Goal: Transaction & Acquisition: Purchase product/service

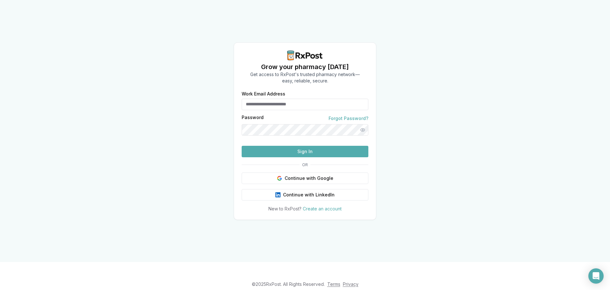
click at [300, 157] on button "Sign In" at bounding box center [305, 151] width 127 height 11
type input "**********"
click at [306, 157] on button "Sign In" at bounding box center [305, 151] width 127 height 11
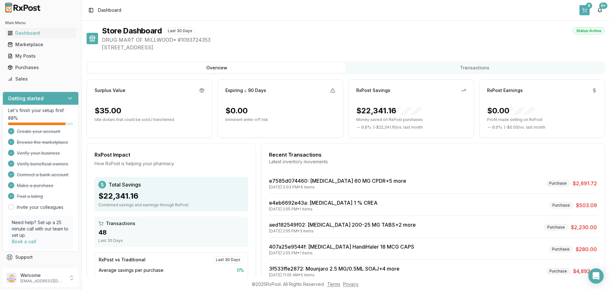
click at [584, 8] on button "8" at bounding box center [584, 10] width 10 height 10
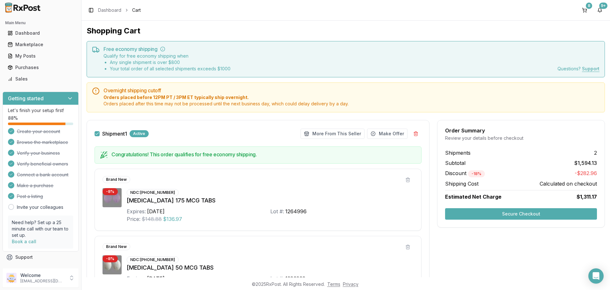
click at [530, 214] on button "Secure Checkout" at bounding box center [521, 213] width 152 height 11
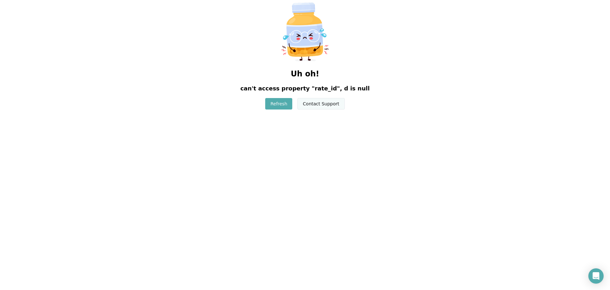
click at [316, 104] on button "Contact Support" at bounding box center [320, 103] width 47 height 11
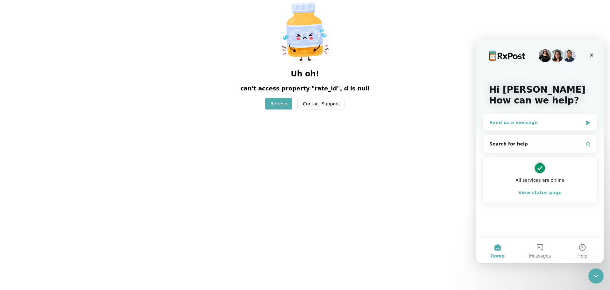
click at [569, 122] on div "Send us a message" at bounding box center [535, 122] width 93 height 7
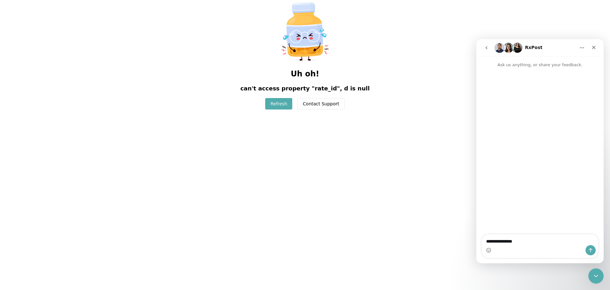
type textarea "**********"
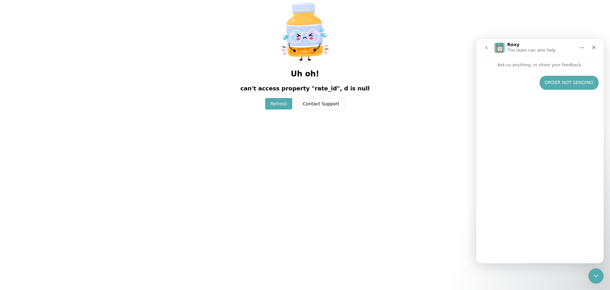
click at [567, 246] on button "A major feature has stopped working" at bounding box center [549, 246] width 92 height 13
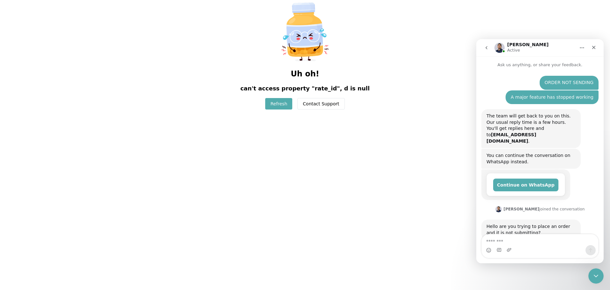
click at [283, 102] on button "Refresh" at bounding box center [278, 103] width 27 height 11
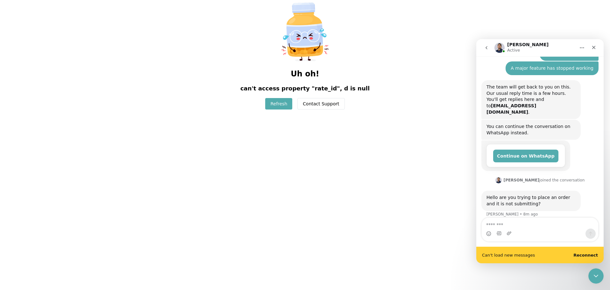
scroll to position [29, 0]
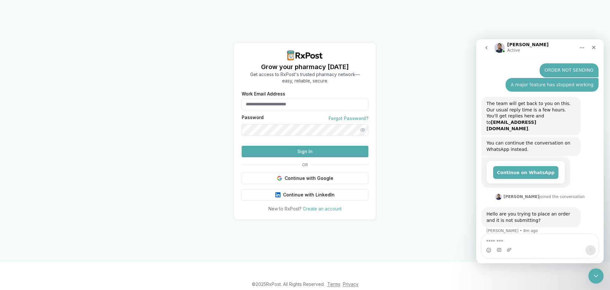
scroll to position [13, 0]
click at [273, 99] on input "Work Email Address" at bounding box center [305, 104] width 127 height 11
type input "**********"
click at [309, 157] on button "Sign In" at bounding box center [305, 151] width 127 height 11
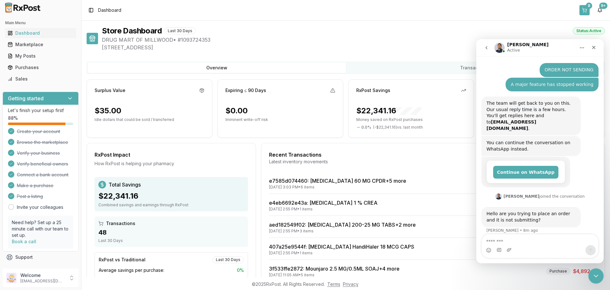
click at [588, 7] on div "8" at bounding box center [589, 6] width 6 height 6
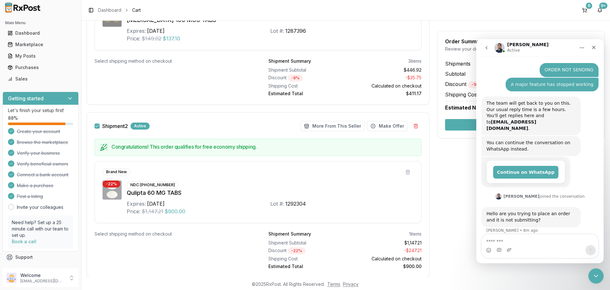
scroll to position [333, 0]
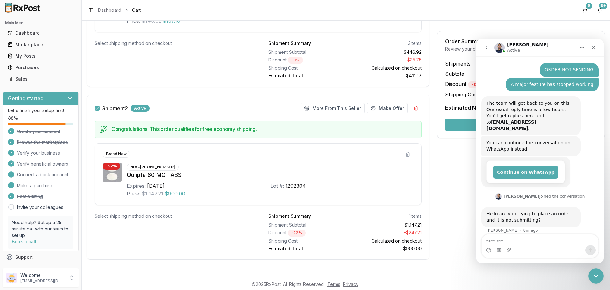
click at [464, 123] on button "Secure Checkout" at bounding box center [521, 124] width 152 height 11
click at [593, 46] on icon "Close" at bounding box center [594, 48] width 4 height 4
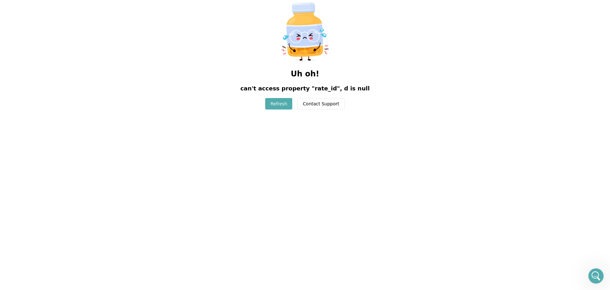
click at [279, 102] on button "Refresh" at bounding box center [278, 103] width 27 height 11
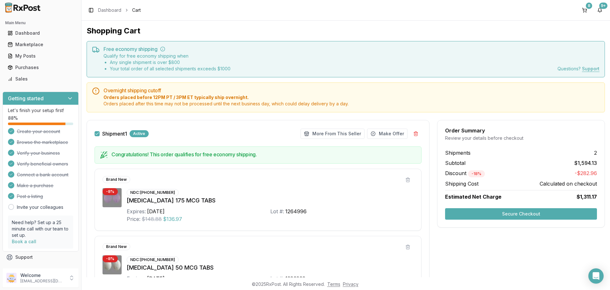
click at [524, 212] on button "Secure Checkout" at bounding box center [521, 213] width 152 height 11
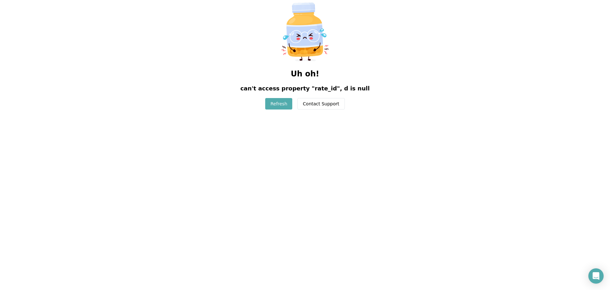
click at [342, 101] on div "Uh oh! can't access property "rate_id", d is null Refresh Contact Support" at bounding box center [305, 55] width 610 height 110
click at [330, 102] on button "Contact Support" at bounding box center [320, 103] width 47 height 11
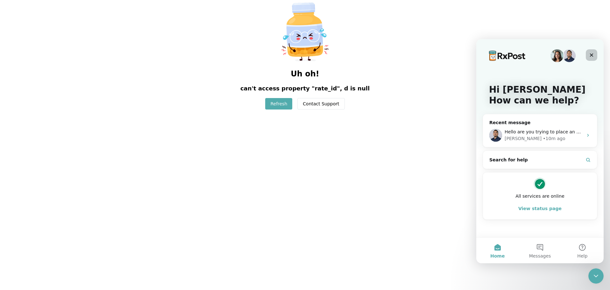
click at [592, 54] on icon "Close" at bounding box center [592, 55] width 4 height 4
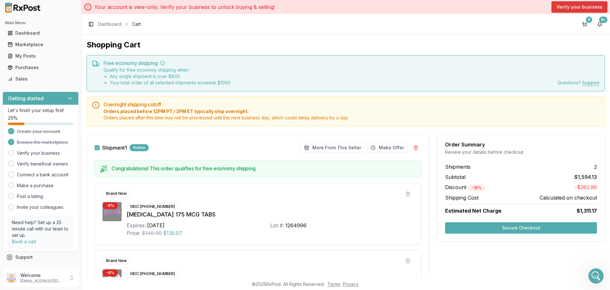
click at [572, 6] on button "Verify your business" at bounding box center [579, 6] width 56 height 11
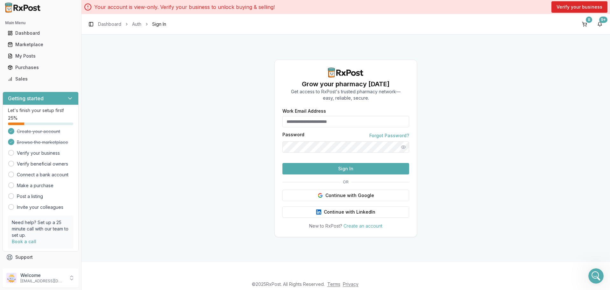
type input "**********"
click at [348, 174] on button "Sign In" at bounding box center [345, 168] width 127 height 11
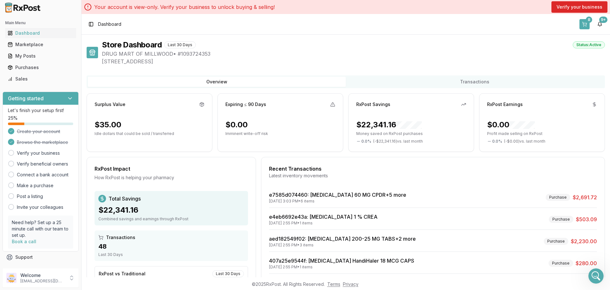
click at [587, 23] on button "8" at bounding box center [584, 24] width 10 height 10
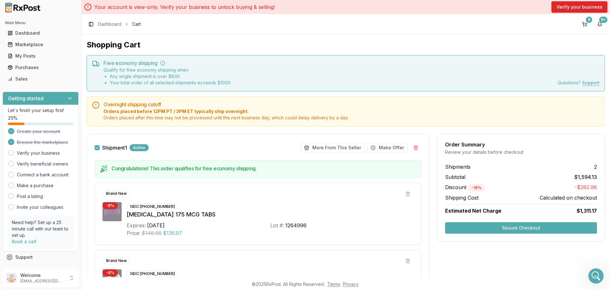
click at [522, 225] on button "Secure Checkout" at bounding box center [521, 227] width 152 height 11
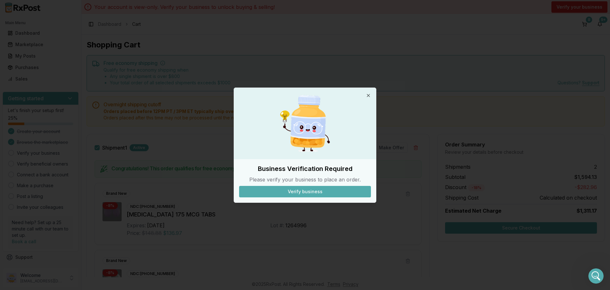
click at [302, 193] on button "Verify business" at bounding box center [305, 191] width 132 height 11
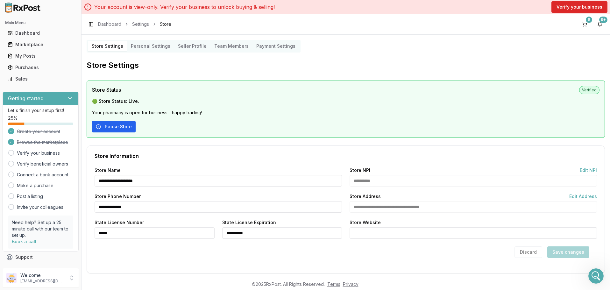
click at [126, 127] on button "Pause Store" at bounding box center [114, 126] width 44 height 11
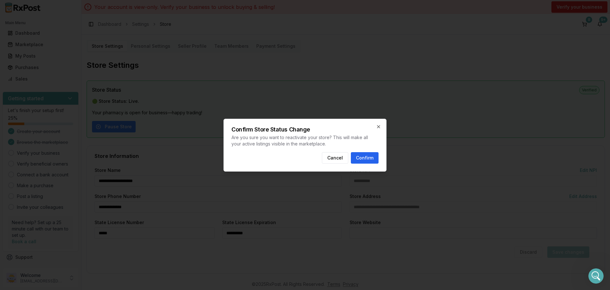
click at [366, 157] on button "Confirm" at bounding box center [365, 157] width 28 height 11
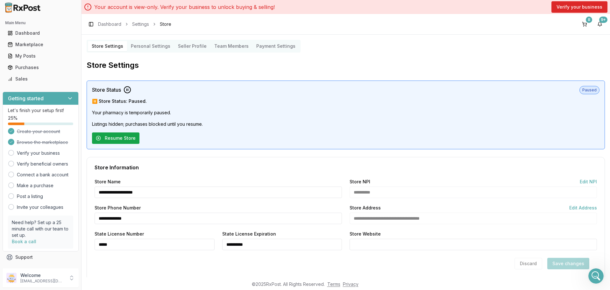
click at [114, 138] on button "Resume Store" at bounding box center [115, 137] width 47 height 11
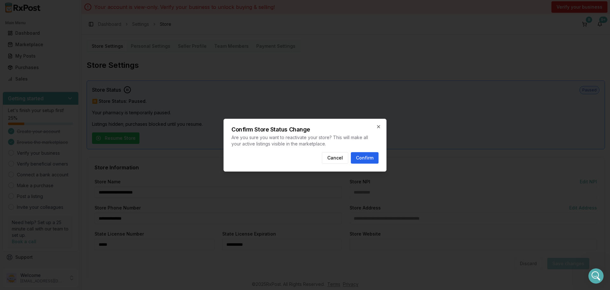
click at [365, 157] on button "Confirm" at bounding box center [365, 157] width 28 height 11
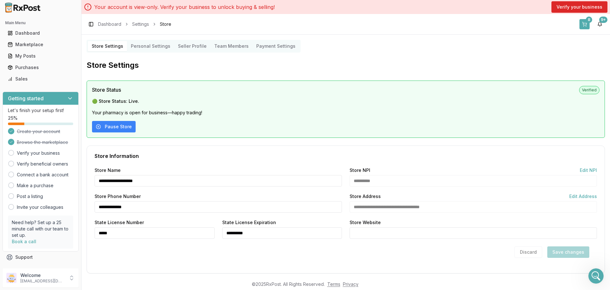
click at [587, 24] on button "8" at bounding box center [584, 24] width 10 height 10
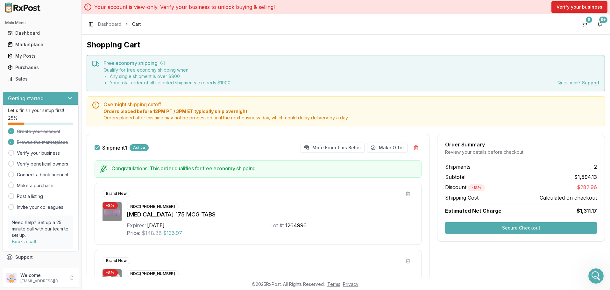
click at [516, 229] on button "Secure Checkout" at bounding box center [521, 227] width 152 height 11
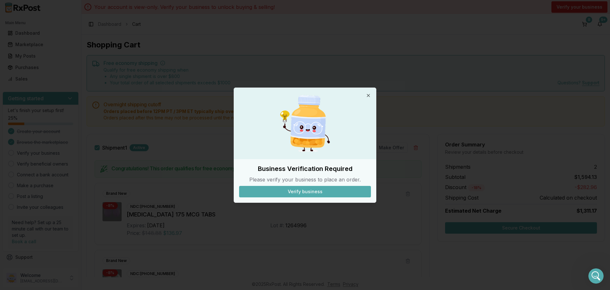
click at [306, 193] on button "Verify business" at bounding box center [305, 191] width 132 height 11
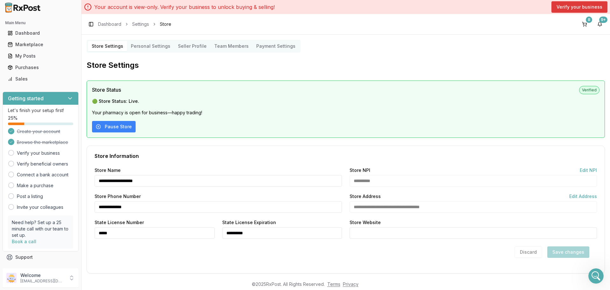
click at [562, 4] on button "Verify your business" at bounding box center [579, 6] width 56 height 11
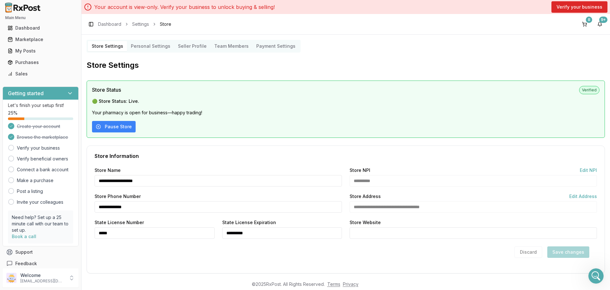
scroll to position [11, 0]
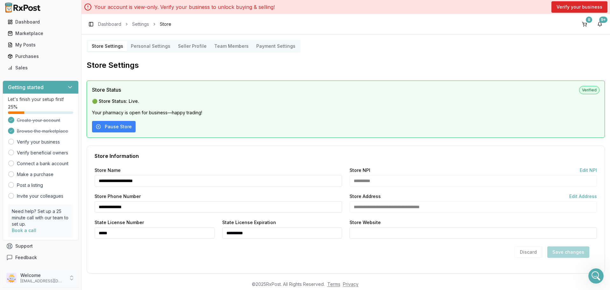
click at [70, 279] on icon at bounding box center [71, 278] width 6 height 6
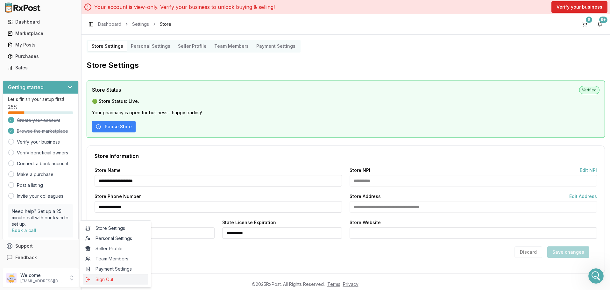
click at [114, 277] on span "Sign Out" at bounding box center [115, 279] width 60 height 6
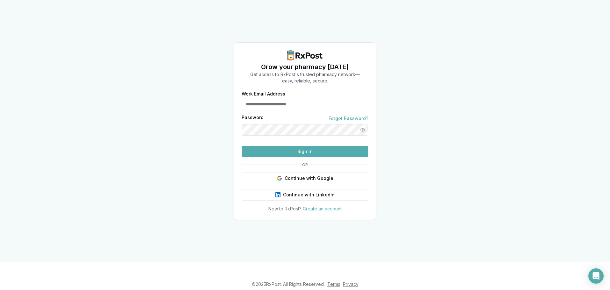
click at [299, 99] on input "Work Email Address" at bounding box center [305, 104] width 127 height 11
type input "**********"
click at [308, 157] on button "Sign In" at bounding box center [305, 151] width 127 height 11
click at [301, 157] on button "Sign In" at bounding box center [305, 151] width 127 height 11
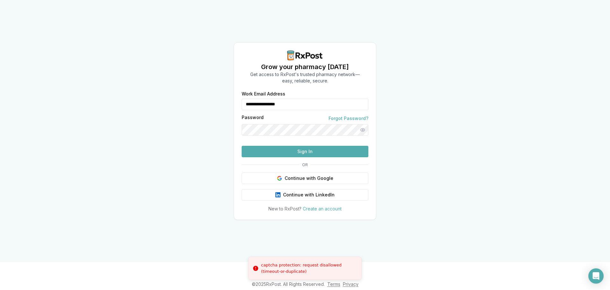
click at [307, 157] on button "Sign In" at bounding box center [305, 151] width 127 height 11
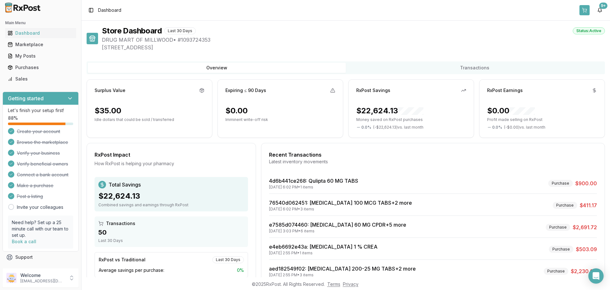
click at [583, 7] on button at bounding box center [584, 10] width 10 height 10
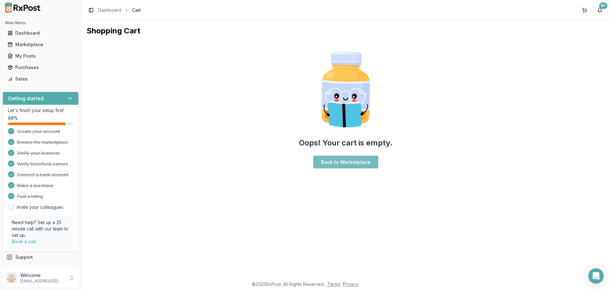
click at [347, 160] on link "Back to Marketplace" at bounding box center [345, 162] width 65 height 13
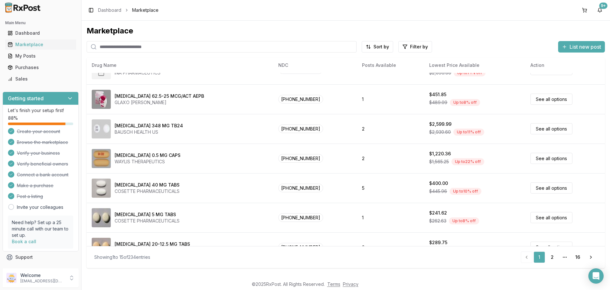
scroll to position [271, 0]
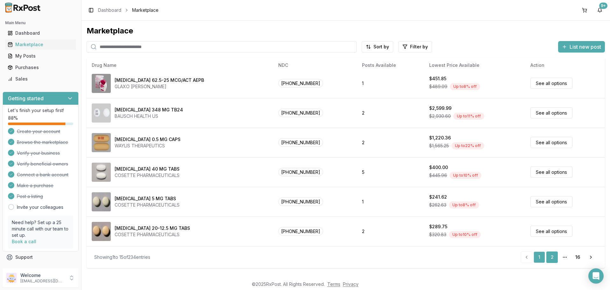
click at [551, 256] on link "2" at bounding box center [551, 257] width 11 height 11
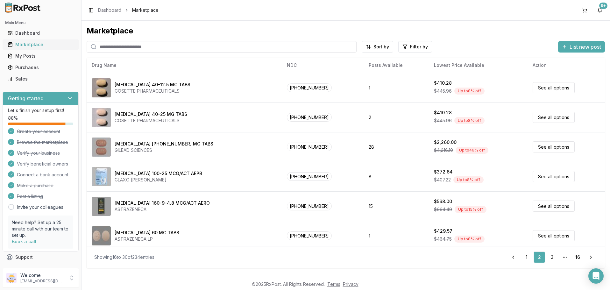
click at [29, 43] on div "Marketplace" at bounding box center [41, 44] width 66 height 6
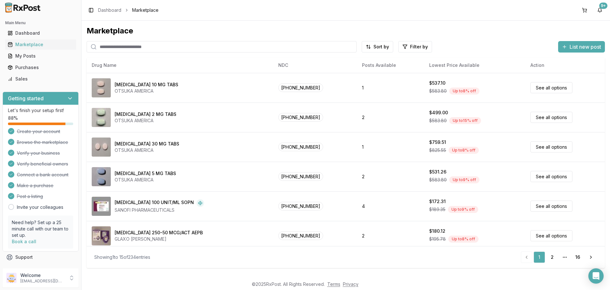
click at [164, 47] on input "search" at bounding box center [222, 46] width 270 height 11
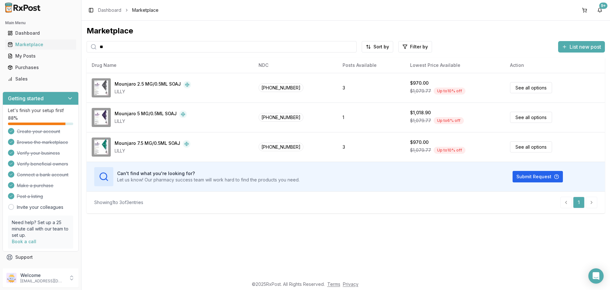
type input "*"
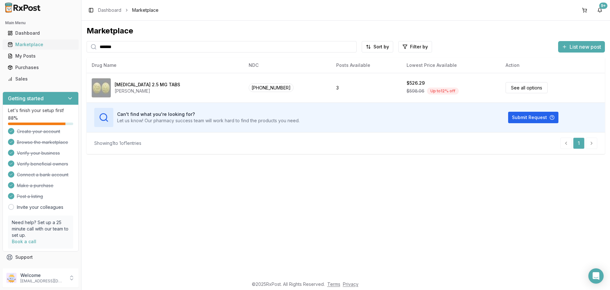
click at [30, 44] on div "Marketplace" at bounding box center [41, 44] width 66 height 6
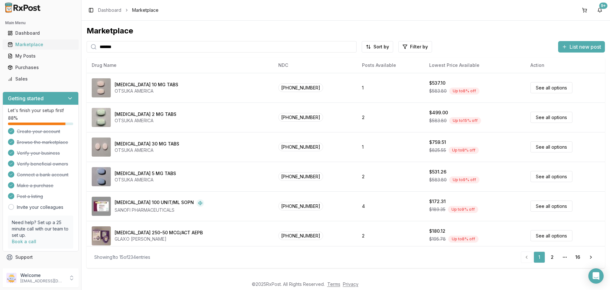
click at [29, 43] on div "Marketplace" at bounding box center [41, 44] width 66 height 6
click at [33, 43] on div "Marketplace" at bounding box center [41, 44] width 66 height 6
click at [115, 47] on input "*******" at bounding box center [222, 46] width 270 height 11
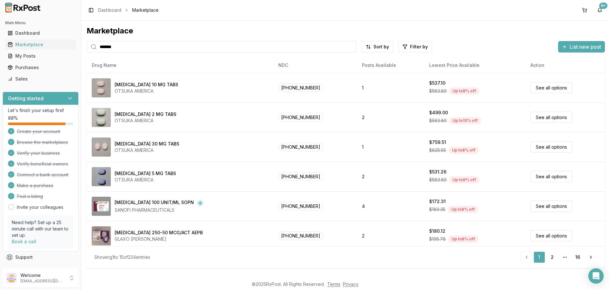
paste input "****"
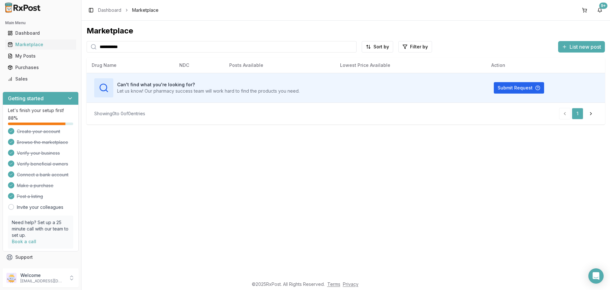
drag, startPoint x: 68, startPoint y: 46, endPoint x: 60, endPoint y: 44, distance: 8.2
click at [87, 44] on input "**********" at bounding box center [222, 46] width 270 height 11
type input "*********"
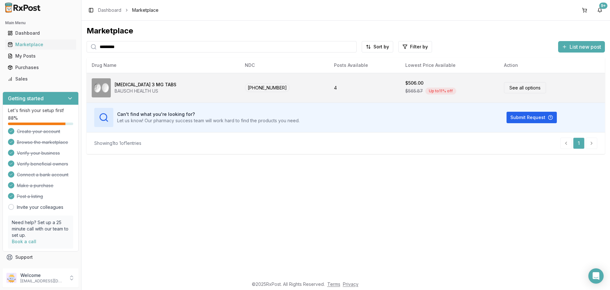
click at [511, 86] on link "See all options" at bounding box center [525, 87] width 42 height 11
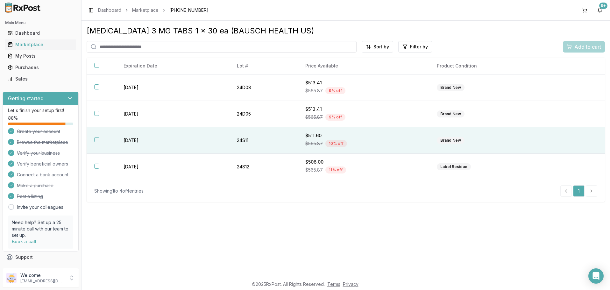
drag, startPoint x: 97, startPoint y: 141, endPoint x: 97, endPoint y: 134, distance: 7.4
click at [97, 140] on button "button" at bounding box center [96, 139] width 5 height 5
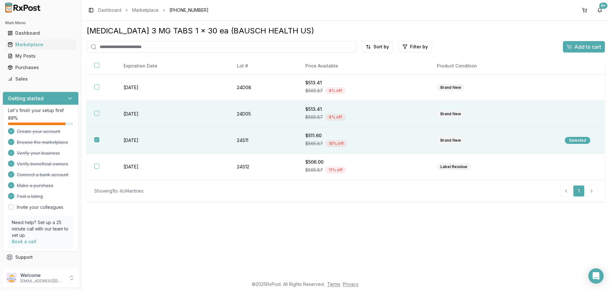
click at [98, 115] on button "button" at bounding box center [96, 113] width 5 height 5
click at [581, 45] on span "Add to cart" at bounding box center [587, 47] width 27 height 8
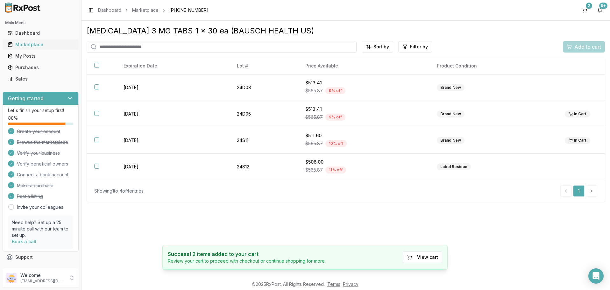
click at [27, 44] on div "Marketplace" at bounding box center [41, 44] width 66 height 6
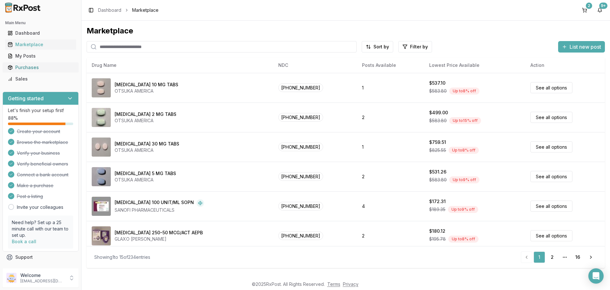
click at [23, 66] on div "Purchases" at bounding box center [41, 67] width 66 height 6
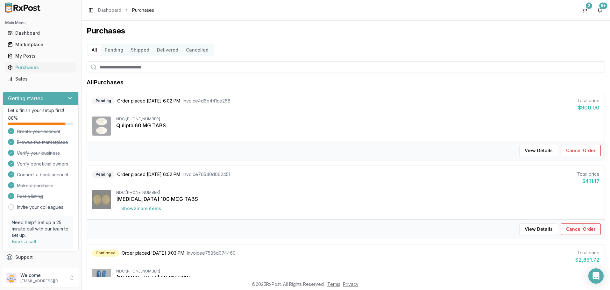
scroll to position [38, 0]
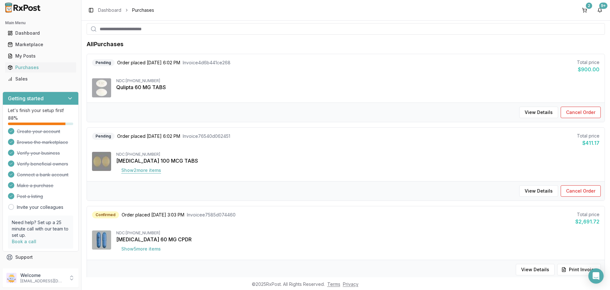
click at [138, 169] on button "Show 2 more item s" at bounding box center [141, 170] width 50 height 11
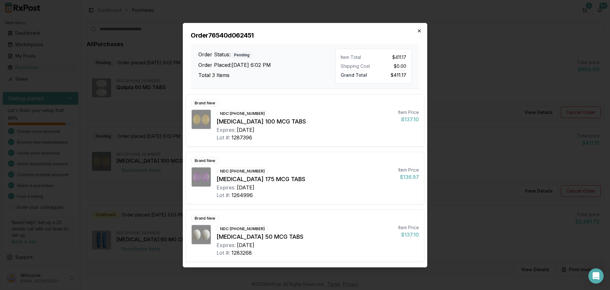
click at [421, 32] on icon "button" at bounding box center [419, 30] width 5 height 5
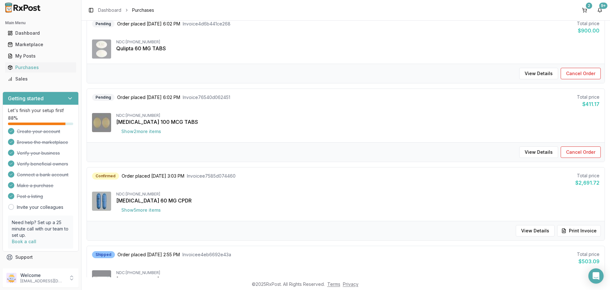
scroll to position [115, 0]
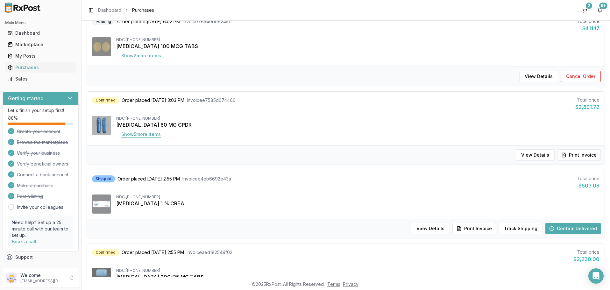
click at [150, 135] on button "Show 5 more item s" at bounding box center [141, 134] width 50 height 11
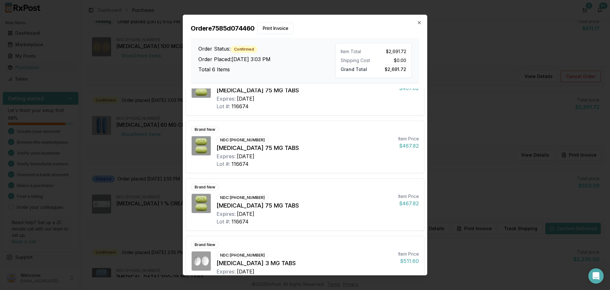
scroll to position [158, 0]
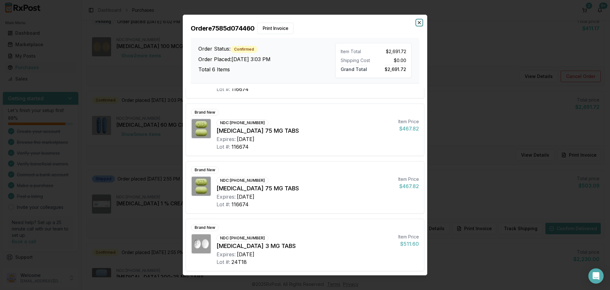
click at [418, 21] on icon "button" at bounding box center [419, 22] width 5 height 5
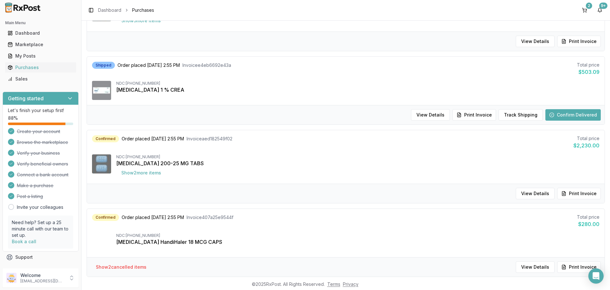
scroll to position [267, 0]
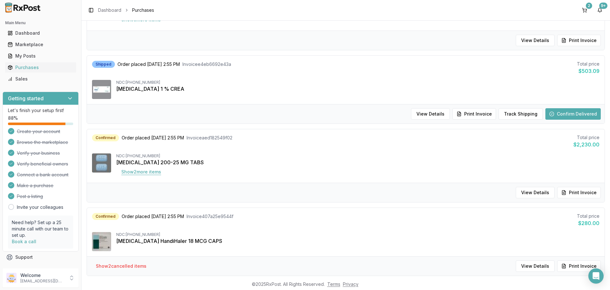
click at [140, 172] on button "Show 2 more item s" at bounding box center [141, 171] width 50 height 11
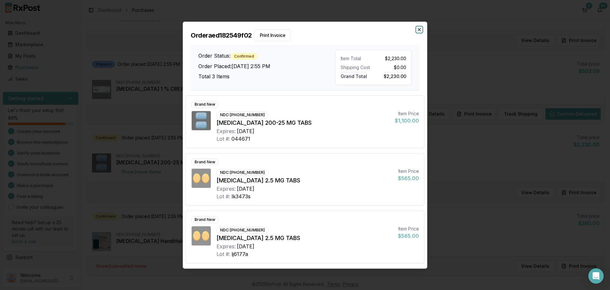
click at [421, 29] on icon "button" at bounding box center [419, 29] width 3 height 3
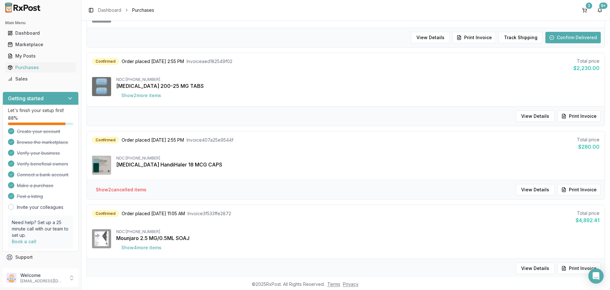
scroll to position [420, 0]
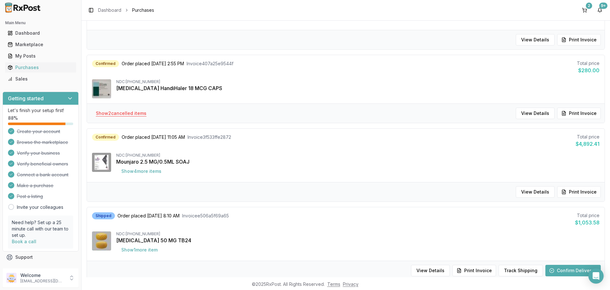
click at [131, 114] on button "Show 2 cancelled item s" at bounding box center [121, 113] width 61 height 11
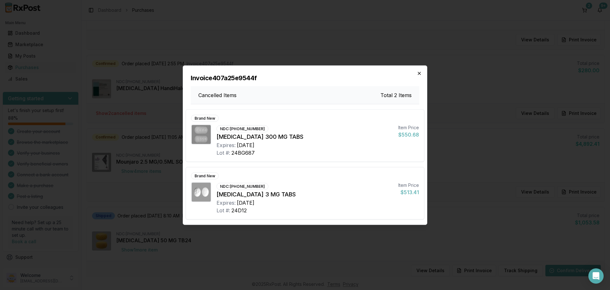
click at [420, 72] on icon "button" at bounding box center [419, 73] width 5 height 5
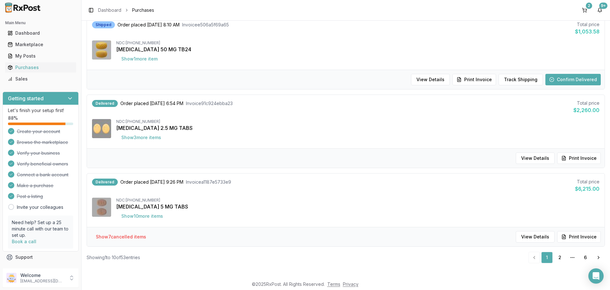
scroll to position [613, 0]
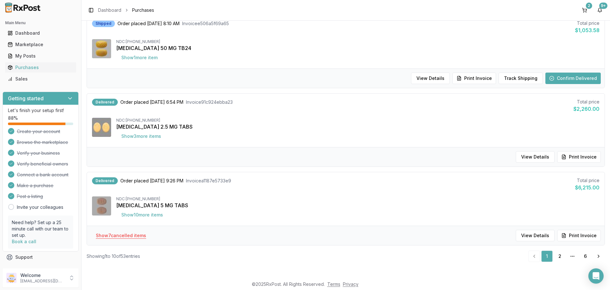
click at [130, 235] on button "Show 7 cancelled item s" at bounding box center [121, 235] width 60 height 11
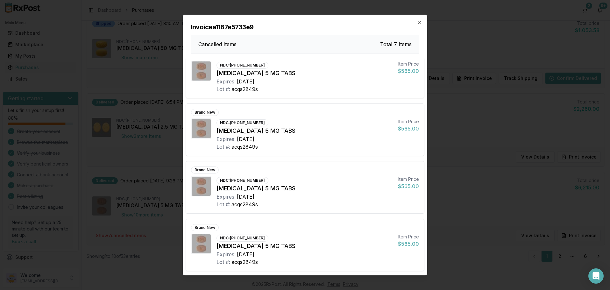
scroll to position [0, 0]
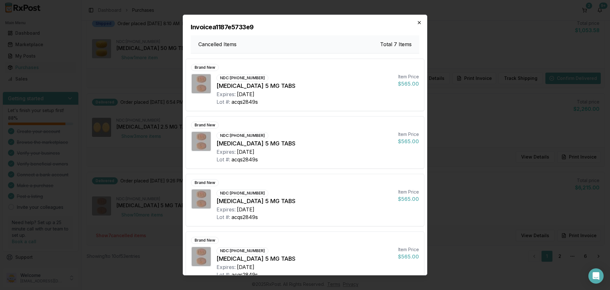
click at [422, 22] on icon "button" at bounding box center [419, 22] width 5 height 5
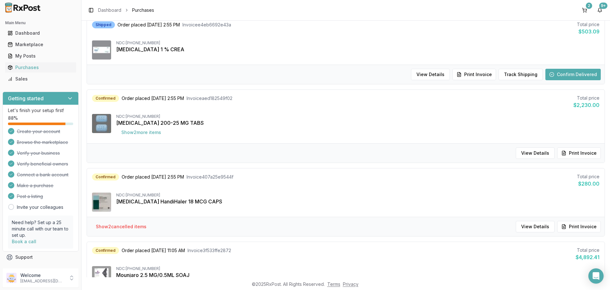
scroll to position [78, 0]
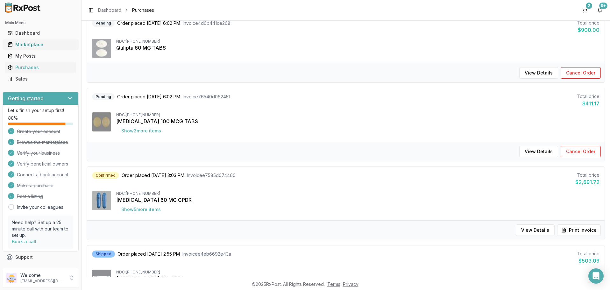
click at [31, 44] on div "Marketplace" at bounding box center [41, 44] width 66 height 6
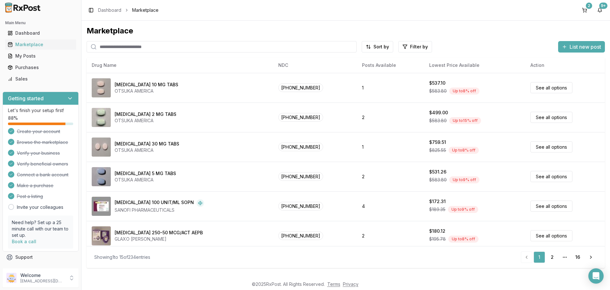
click at [170, 46] on input "search" at bounding box center [222, 46] width 270 height 11
type input "*******"
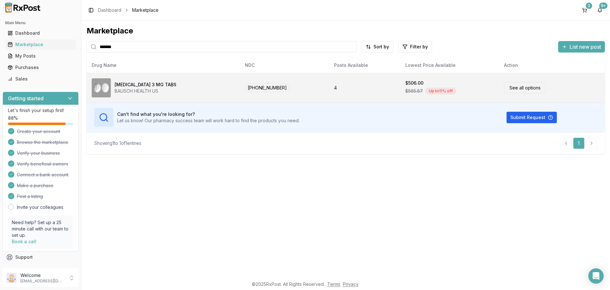
click at [509, 87] on link "See all options" at bounding box center [525, 87] width 42 height 11
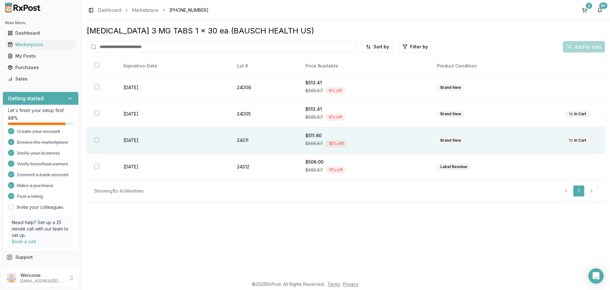
click at [96, 138] on button "button" at bounding box center [96, 139] width 5 height 5
click at [581, 46] on span "Add to cart" at bounding box center [587, 47] width 27 height 8
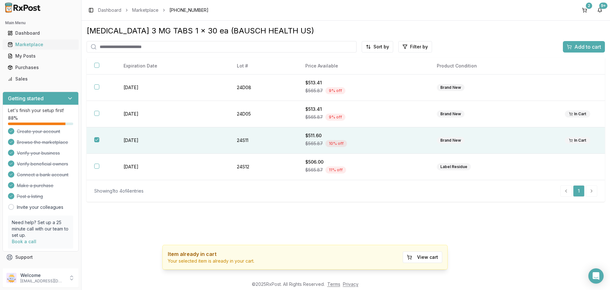
click at [27, 44] on div "Marketplace" at bounding box center [41, 44] width 66 height 6
click at [36, 46] on div "Marketplace" at bounding box center [41, 44] width 66 height 6
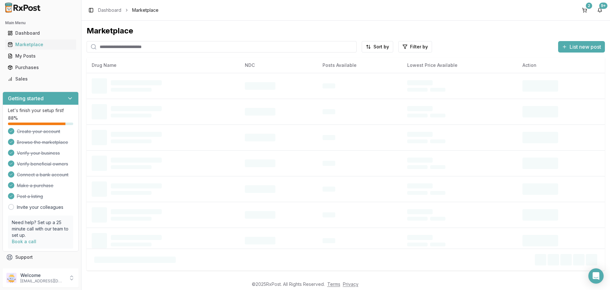
click at [167, 46] on input "search" at bounding box center [222, 46] width 270 height 11
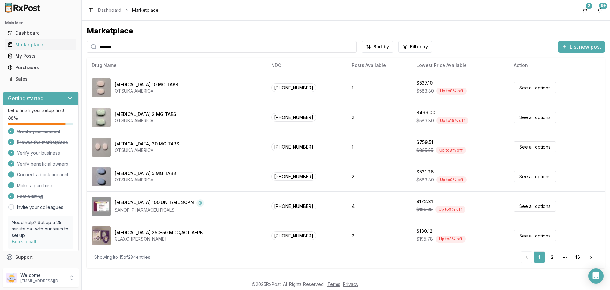
type input "*******"
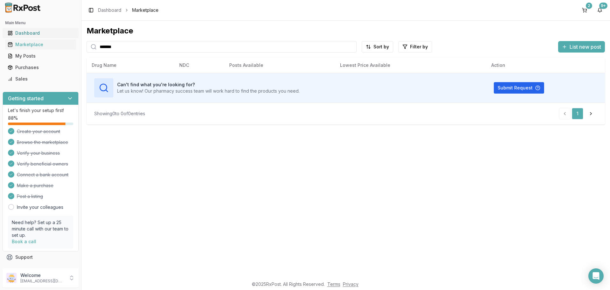
click at [30, 35] on div "Dashboard" at bounding box center [41, 33] width 66 height 6
